Goal: Use online tool/utility: Use online tool/utility

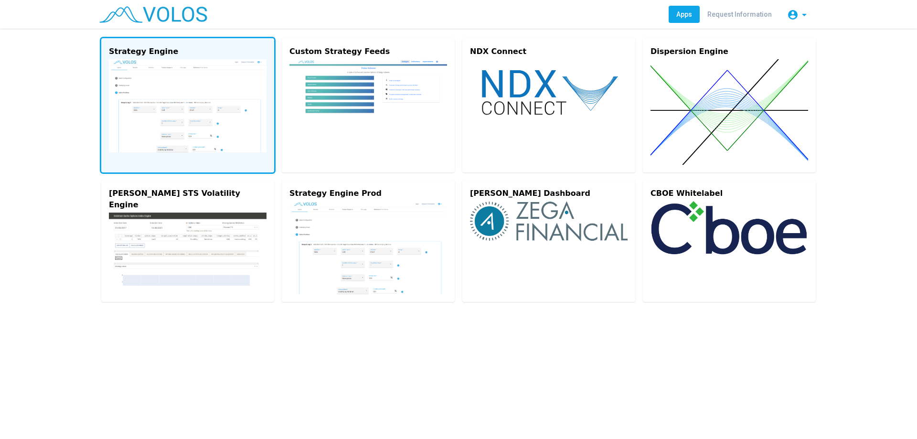
click at [153, 94] on img at bounding box center [188, 105] width 158 height 93
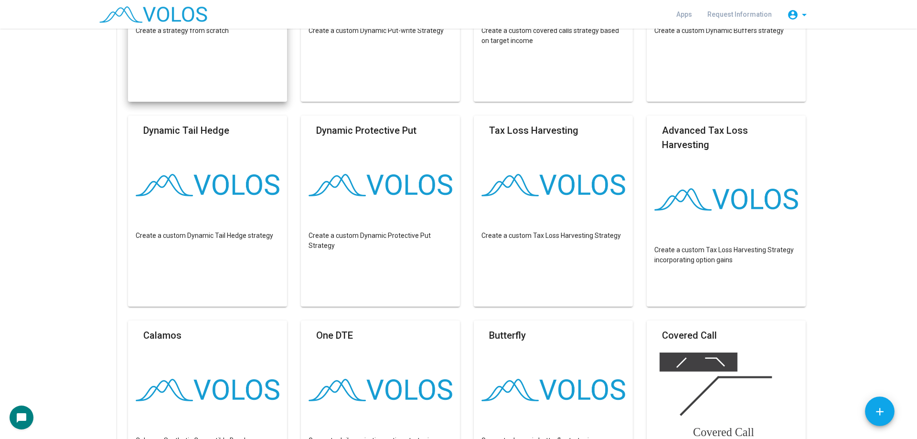
scroll to position [239, 0]
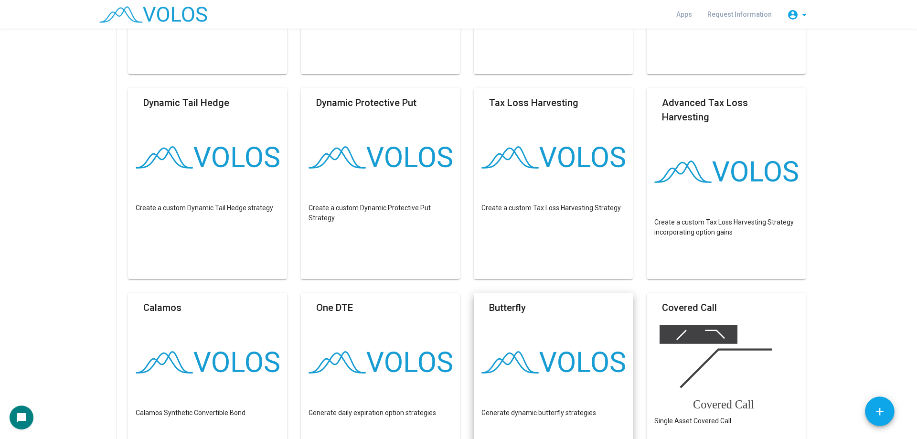
click at [526, 319] on mat-card-header "Butterfly" at bounding box center [553, 310] width 144 height 20
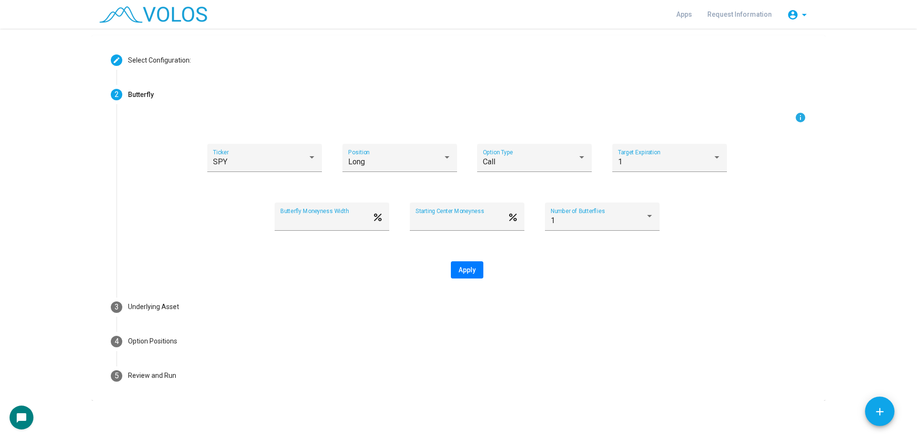
scroll to position [0, 0]
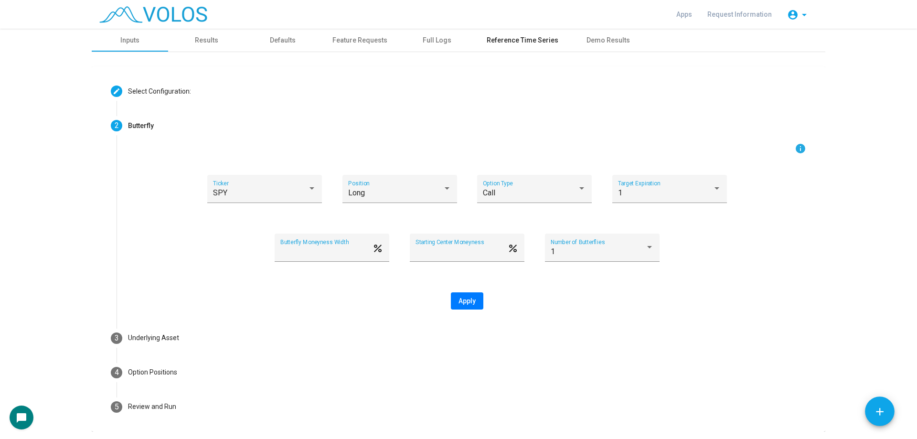
click at [509, 41] on div "Reference Time Series" at bounding box center [523, 40] width 72 height 10
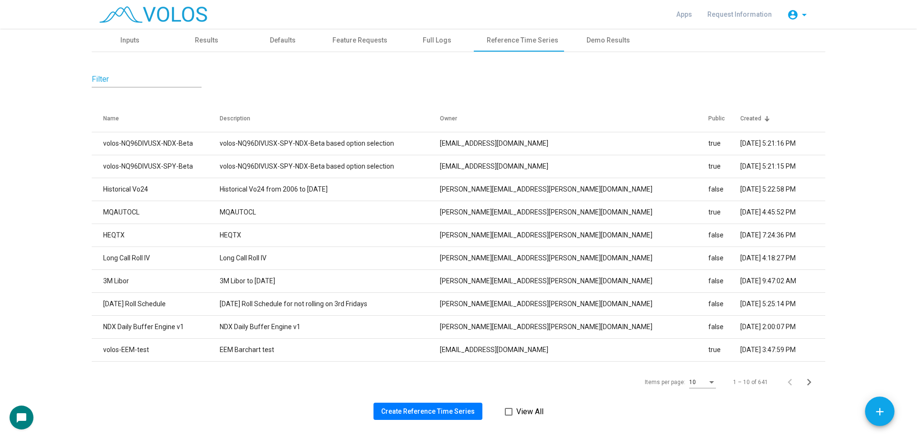
click at [401, 413] on span "Create Reference Time Series" at bounding box center [428, 411] width 94 height 8
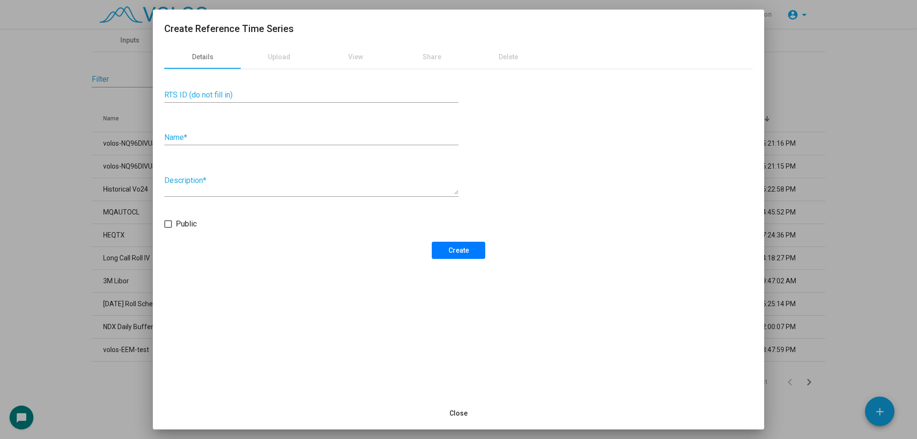
click at [99, 215] on div at bounding box center [458, 219] width 917 height 439
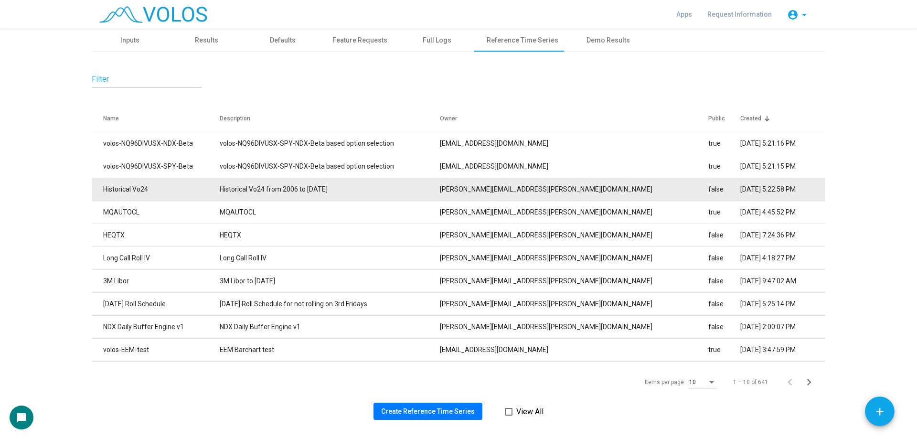
click at [174, 190] on td "Historical Vo24" at bounding box center [156, 189] width 128 height 23
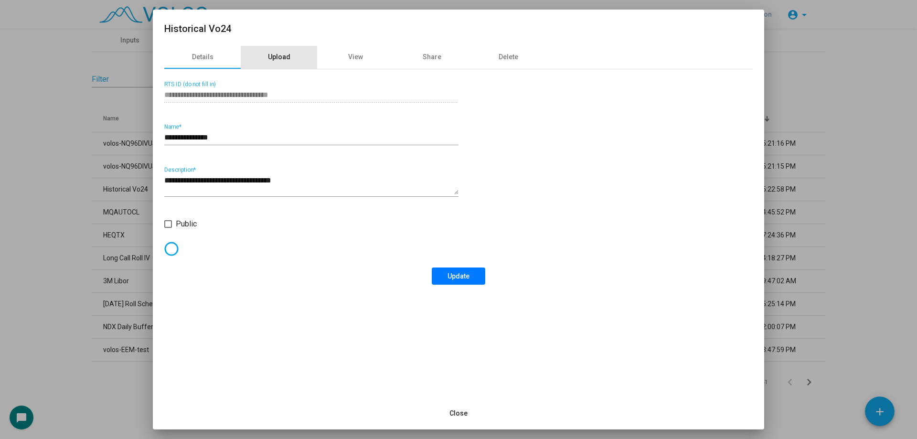
click at [286, 57] on div "Upload" at bounding box center [279, 57] width 22 height 10
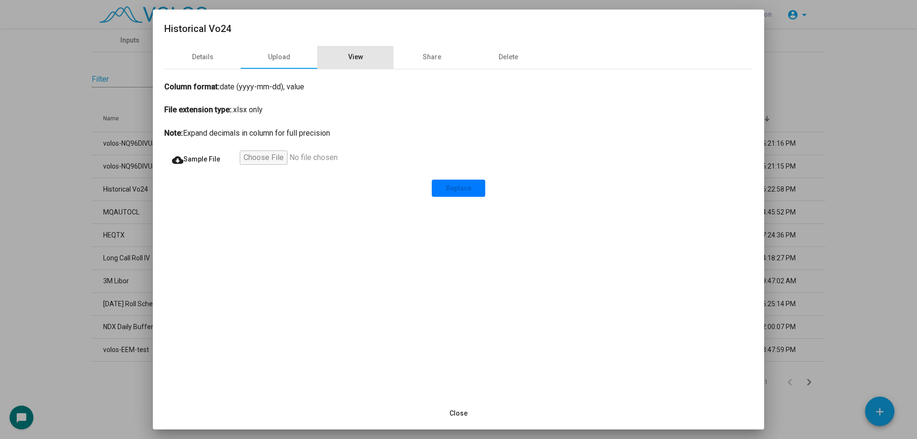
click at [348, 59] on div "View" at bounding box center [355, 57] width 15 height 10
